Goal: Task Accomplishment & Management: Complete application form

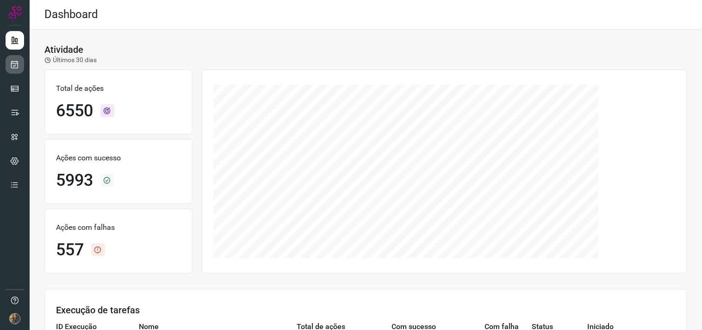
click at [12, 70] on link at bounding box center [15, 64] width 19 height 19
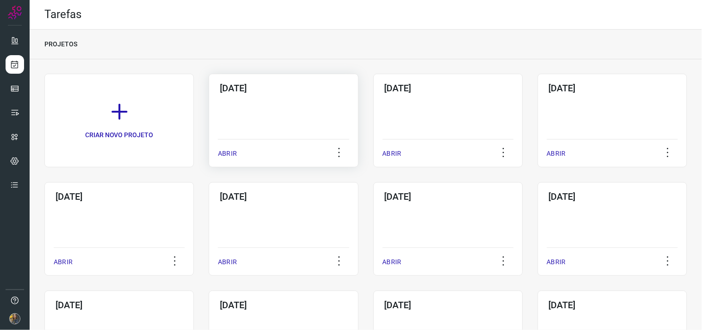
click at [253, 107] on div "[DATE] ABRIR" at bounding box center [283, 120] width 149 height 93
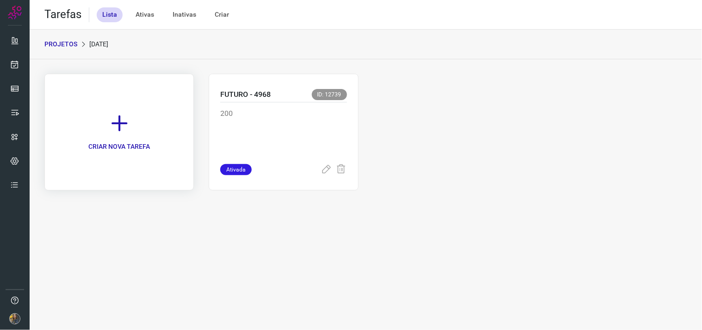
click at [127, 120] on icon at bounding box center [119, 123] width 20 height 20
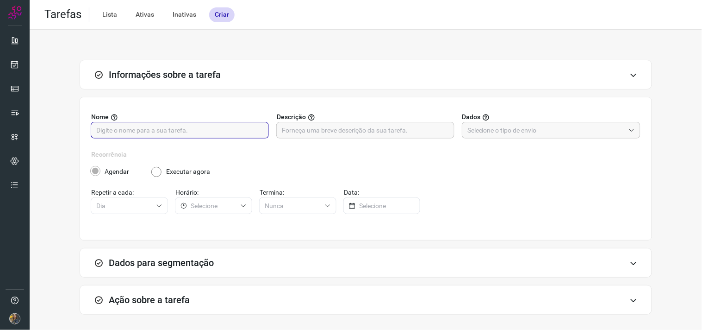
click at [180, 127] on input "text" at bounding box center [179, 130] width 167 height 16
type input "FUTURO - 7290"
click at [297, 137] on input "text" at bounding box center [365, 130] width 167 height 16
type input "107 [GEOGRAPHIC_DATA]"
click at [502, 133] on input "text" at bounding box center [545, 130] width 157 height 16
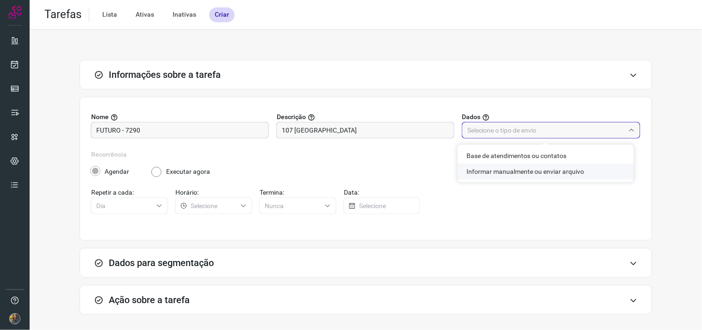
click at [497, 169] on li "Informar manualmente ou enviar arquivo" at bounding box center [546, 171] width 176 height 16
type input "Informar manualmente ou enviar arquivo"
radio input "false"
radio input "true"
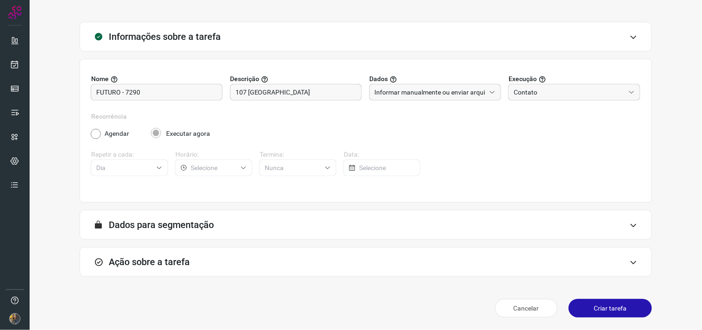
click at [258, 255] on div "Ação sobre a tarefa" at bounding box center [366, 262] width 572 height 30
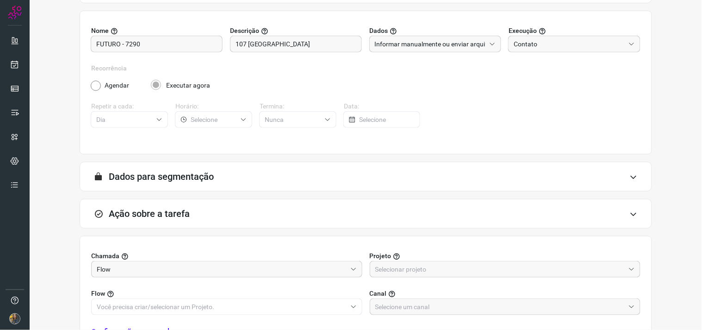
scroll to position [184, 0]
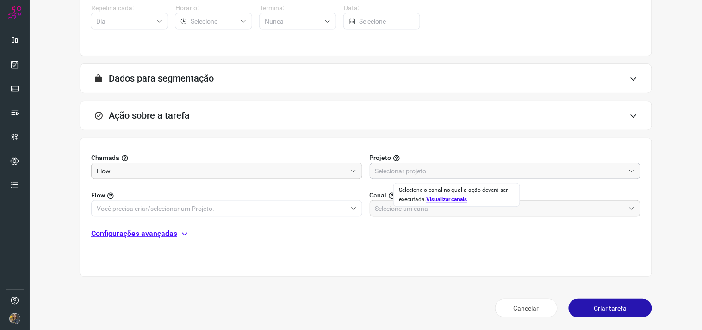
click at [404, 177] on input "text" at bounding box center [500, 171] width 250 height 16
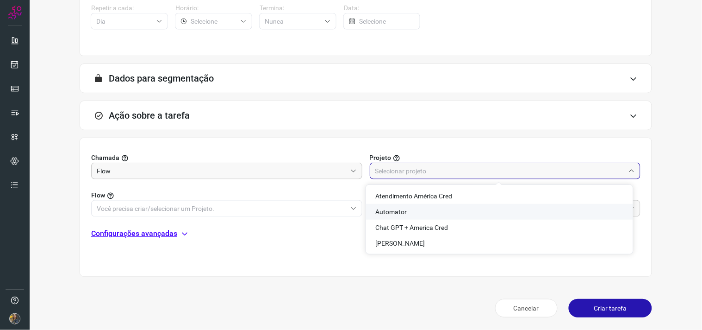
click at [386, 208] on span "Automator" at bounding box center [390, 211] width 31 height 7
type input "Automator"
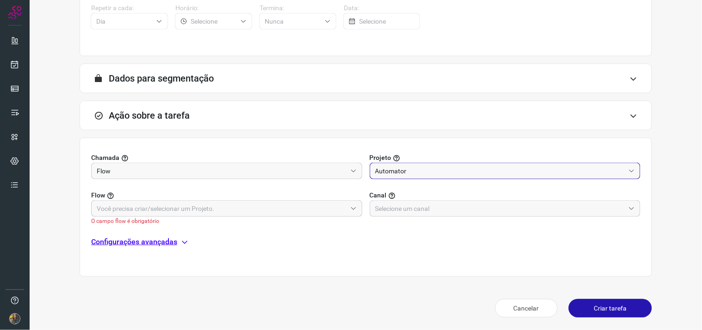
click at [308, 207] on input "text" at bounding box center [222, 208] width 250 height 16
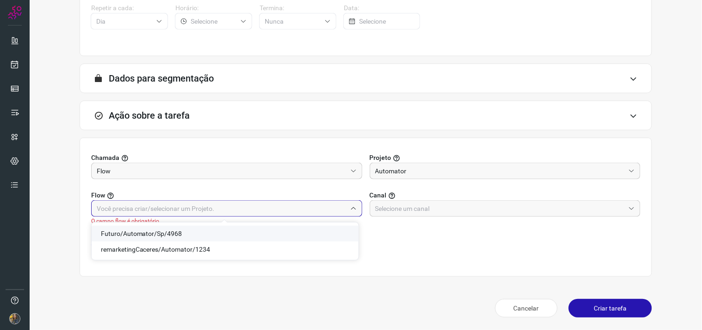
click at [177, 231] on span "Futuro/Automator/Sp/4968" at bounding box center [141, 233] width 81 height 7
type input "Futuro/Automator/Sp/4968"
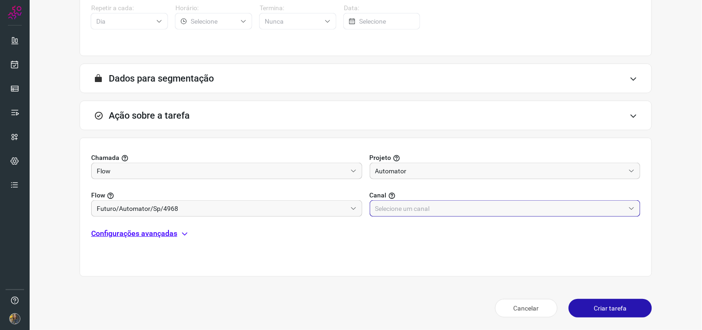
click at [396, 215] on input "text" at bounding box center [500, 208] width 250 height 16
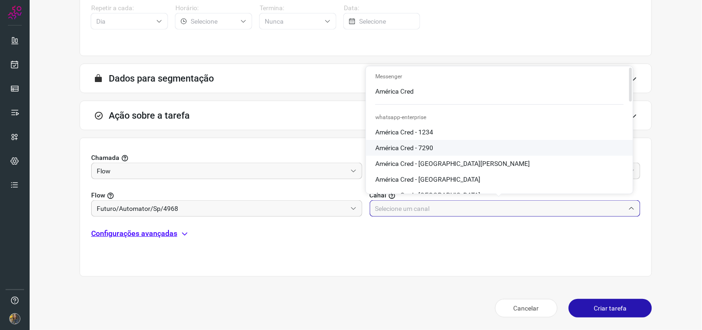
click at [410, 148] on span "América Cred - 7290" at bounding box center [404, 147] width 58 height 7
type input "América Cred - 7290"
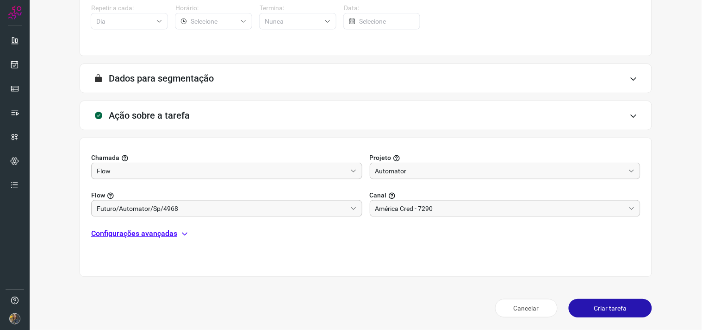
drag, startPoint x: 177, startPoint y: 237, endPoint x: 172, endPoint y: 236, distance: 4.8
click at [174, 237] on div "Configurações avançadas" at bounding box center [365, 233] width 549 height 11
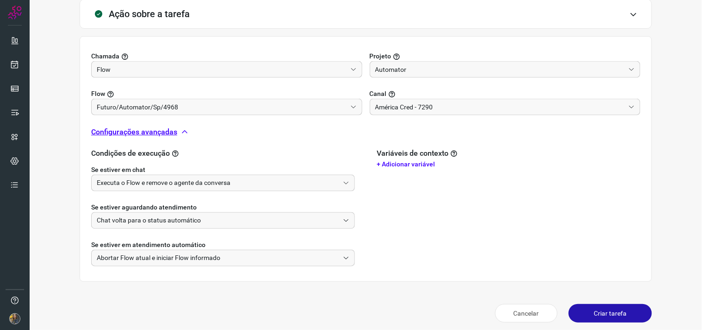
scroll to position [291, 0]
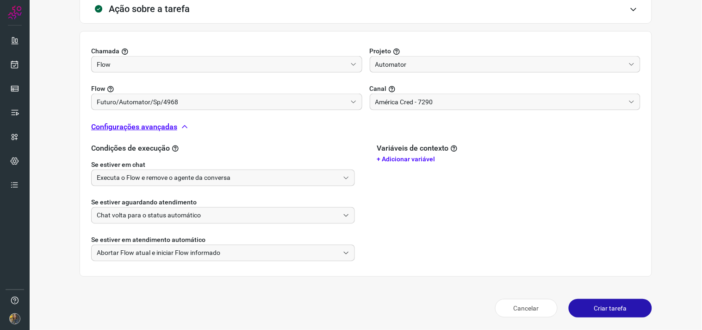
click at [221, 189] on div "Se estiver aguardando atendimento Chat volta para o status automático" at bounding box center [223, 204] width 264 height 37
click at [222, 179] on input "Executa o Flow e remove o agente da conversa" at bounding box center [218, 178] width 243 height 16
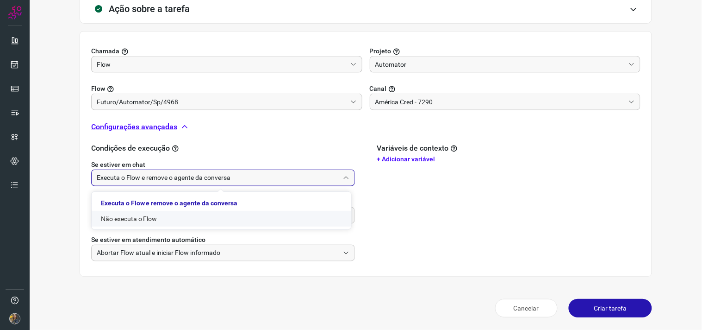
click at [202, 214] on li "Não executa o Flow" at bounding box center [222, 219] width 260 height 16
type input "Não executa o Flow"
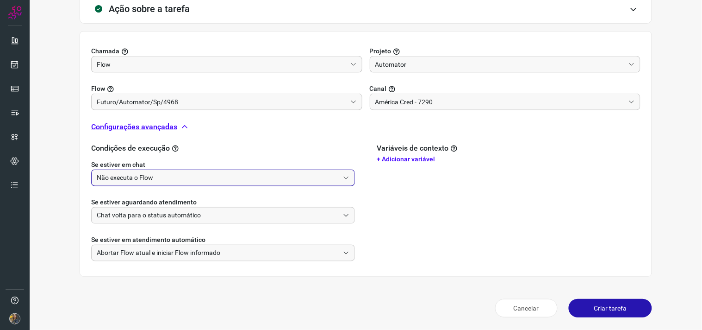
click at [585, 296] on button "Criar tarefa" at bounding box center [610, 307] width 83 height 19
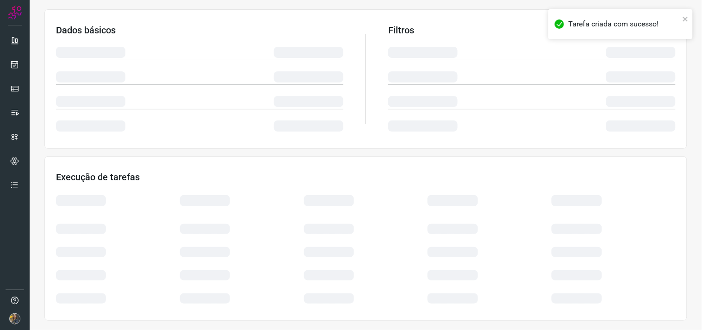
scroll to position [149, 0]
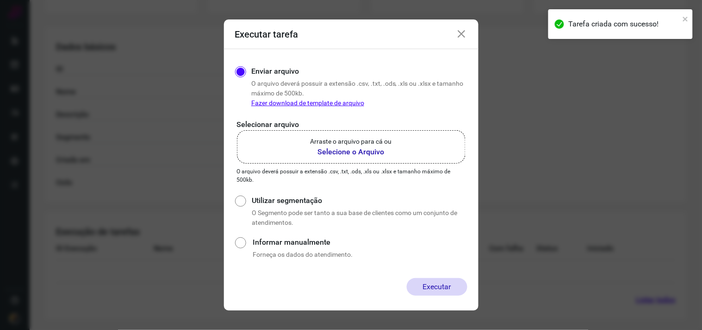
click at [380, 142] on p "Arraste o arquivo para cá ou" at bounding box center [351, 142] width 81 height 10
click at [0, 0] on input "Arraste o arquivo para cá ou Selecione o Arquivo" at bounding box center [0, 0] width 0 height 0
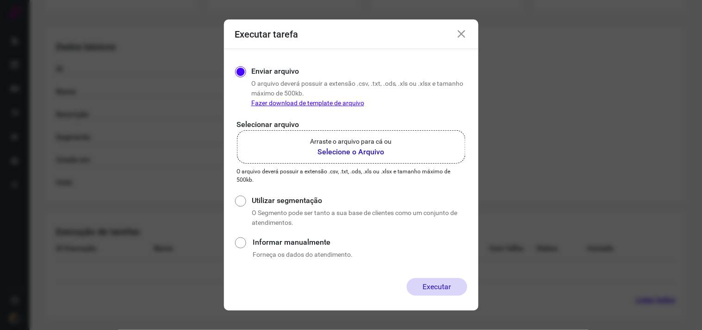
click at [334, 131] on label "Arraste o arquivo para cá ou Selecione o Arquivo" at bounding box center [351, 146] width 229 height 33
click at [0, 0] on input "Arraste o arquivo para cá ou Selecione o Arquivo" at bounding box center [0, 0] width 0 height 0
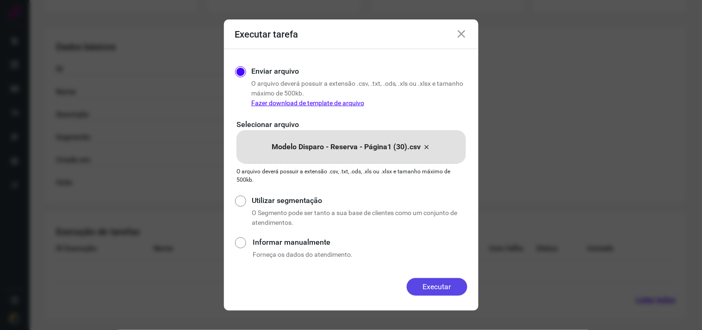
click at [444, 281] on button "Executar" at bounding box center [437, 287] width 61 height 18
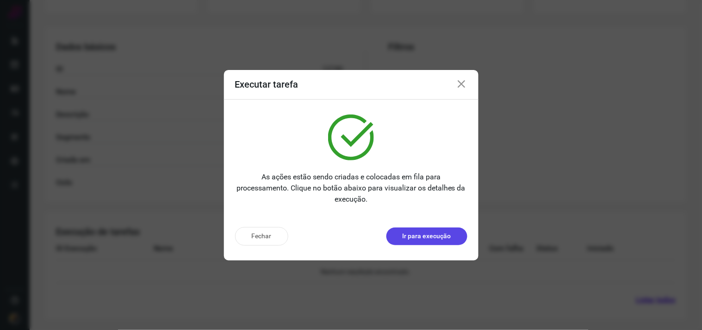
click at [417, 235] on p "Ir para execução" at bounding box center [427, 236] width 49 height 10
